Goal: Task Accomplishment & Management: Complete application form

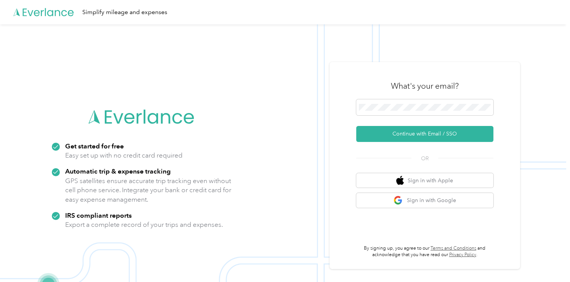
click at [35, 6] on icon at bounding box center [43, 12] width 61 height 44
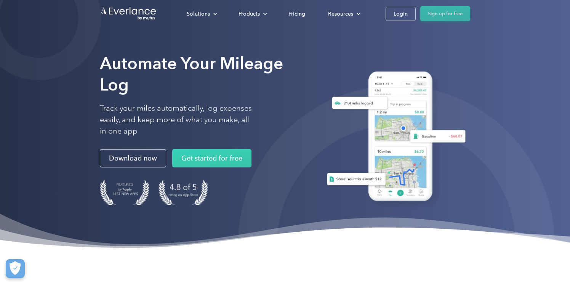
click at [434, 17] on link "Sign up for free" at bounding box center [445, 13] width 50 height 15
